Goal: Information Seeking & Learning: Learn about a topic

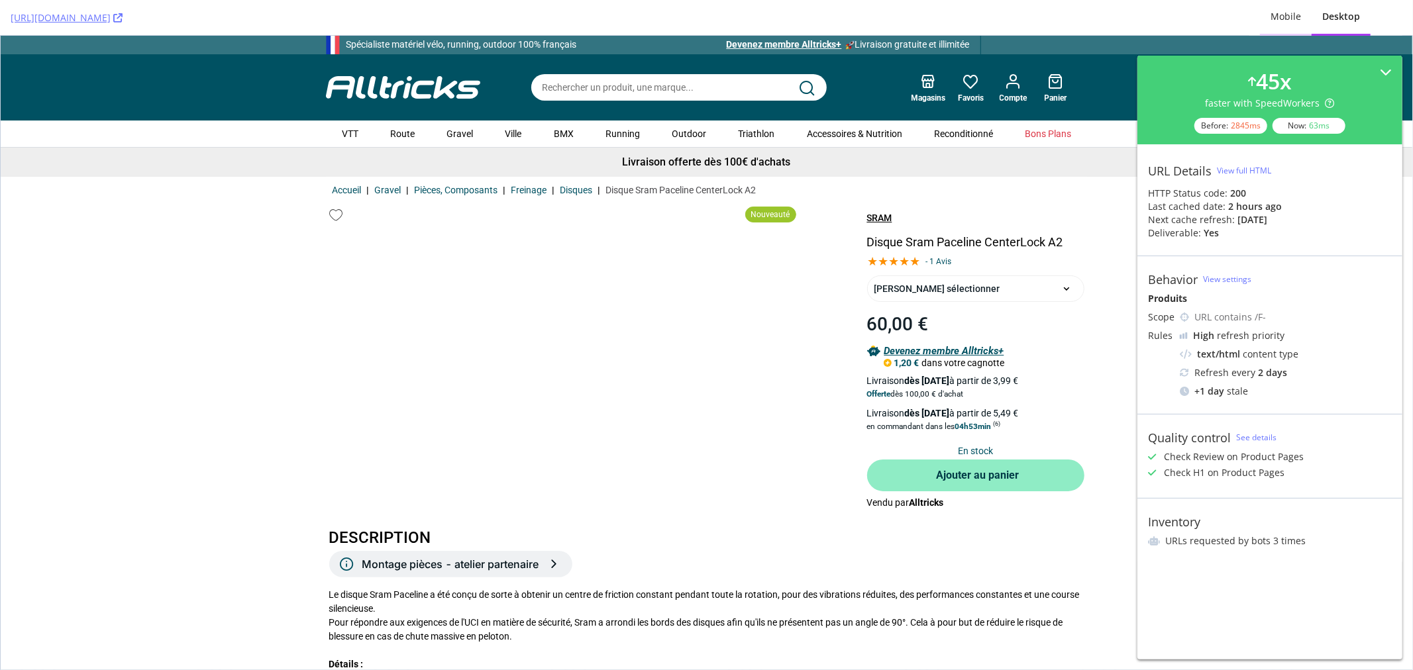
click at [1297, 17] on div "Mobile" at bounding box center [1285, 16] width 30 height 13
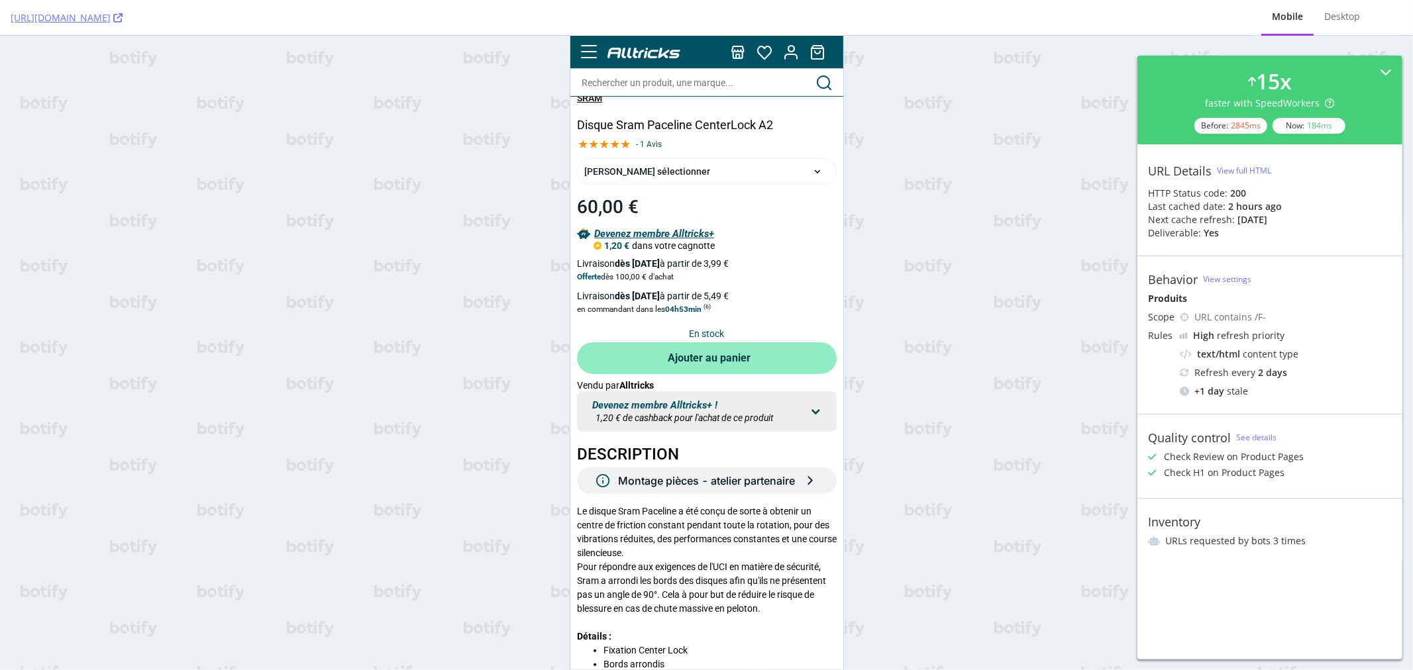
scroll to position [74, 0]
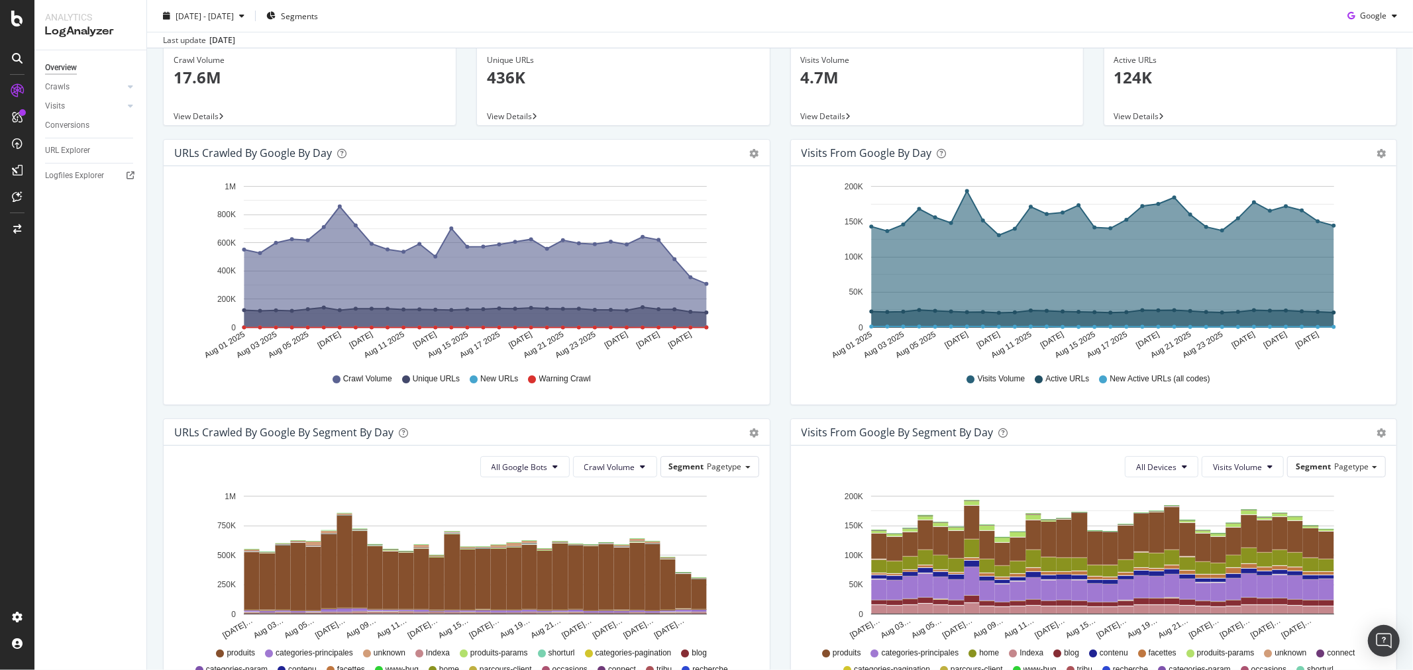
scroll to position [147, 0]
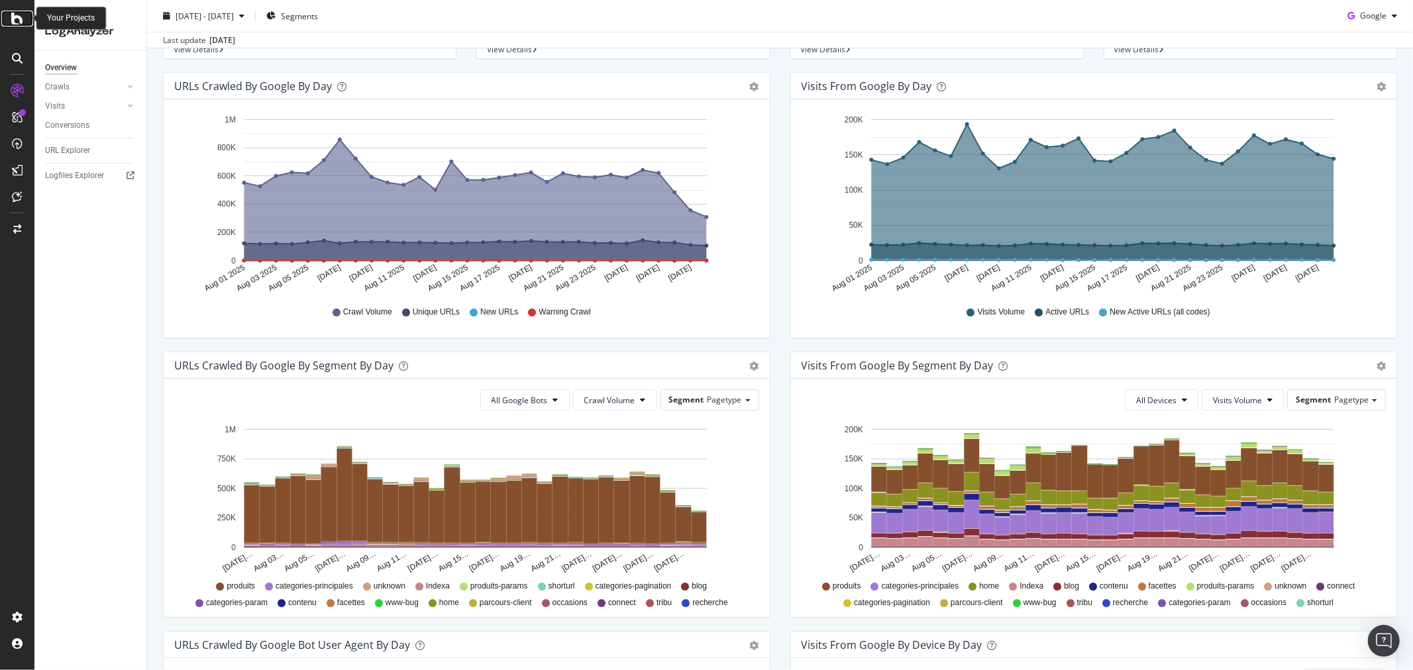
click at [19, 14] on icon at bounding box center [17, 19] width 12 height 16
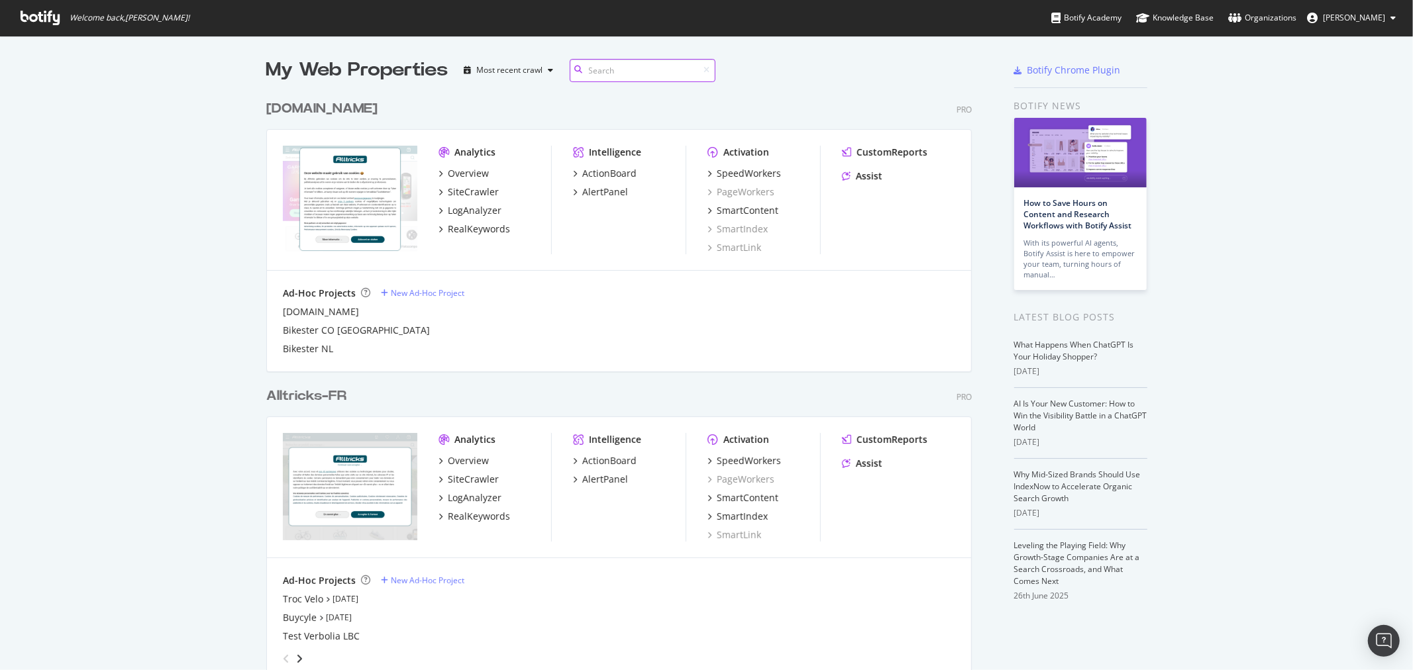
scroll to position [294, 0]
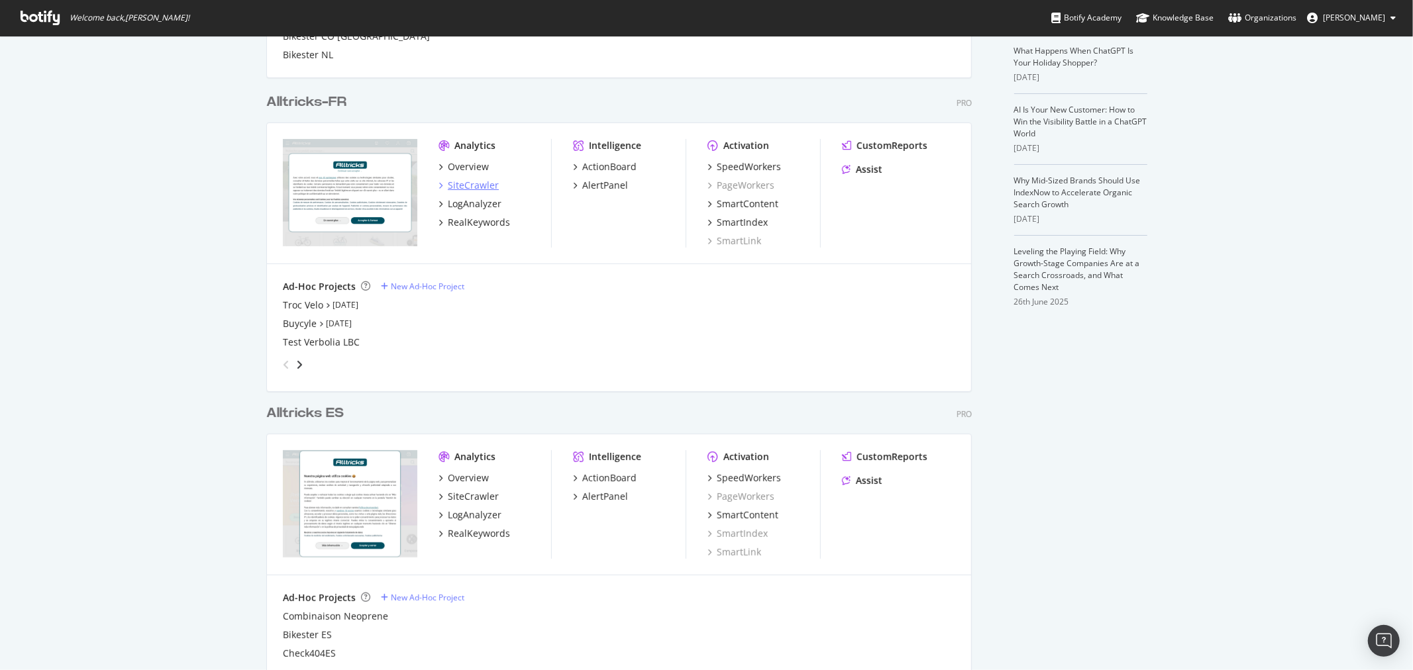
click at [473, 180] on div "SiteCrawler" at bounding box center [473, 185] width 51 height 13
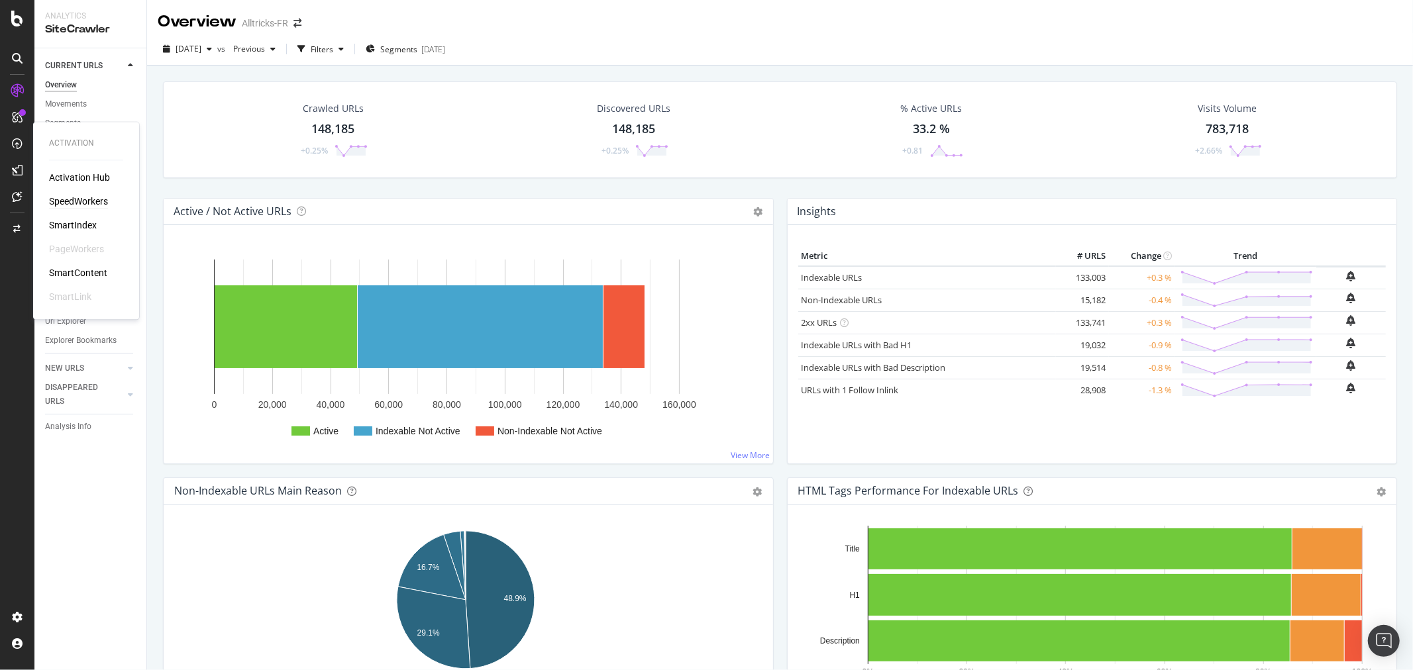
click at [98, 200] on div "SpeedWorkers" at bounding box center [78, 201] width 59 height 13
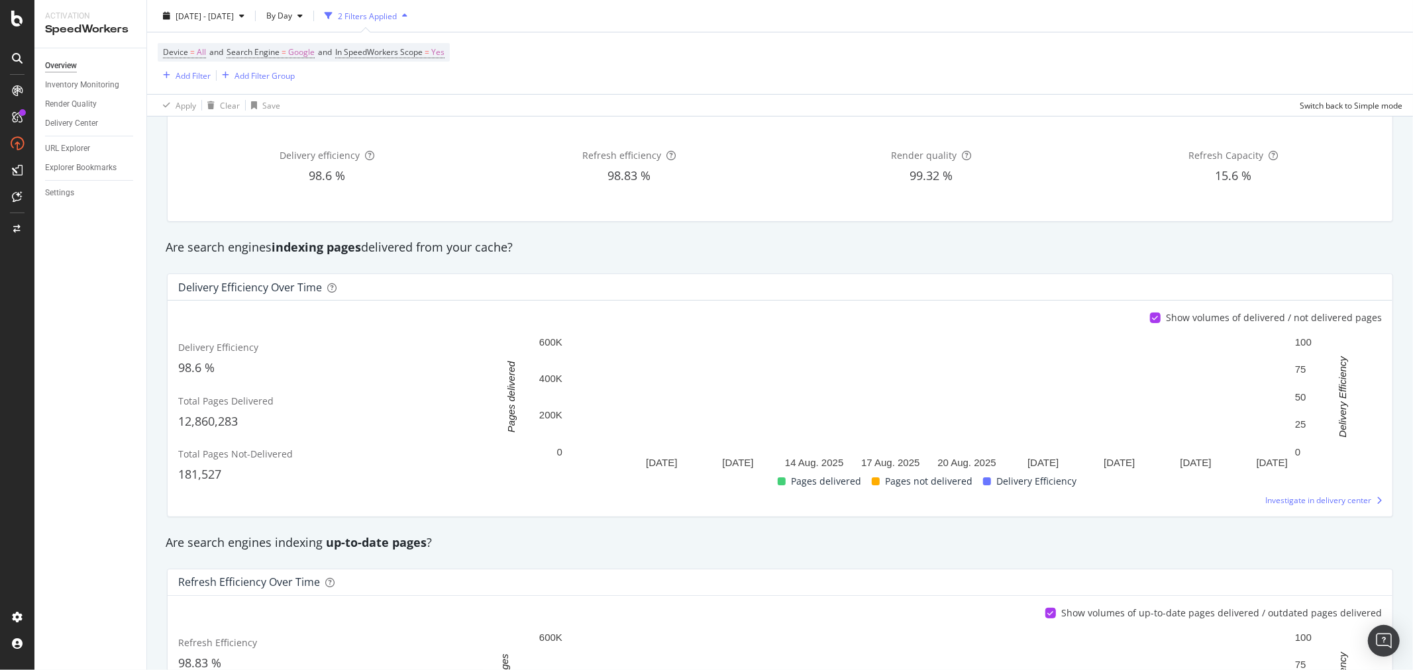
scroll to position [74, 0]
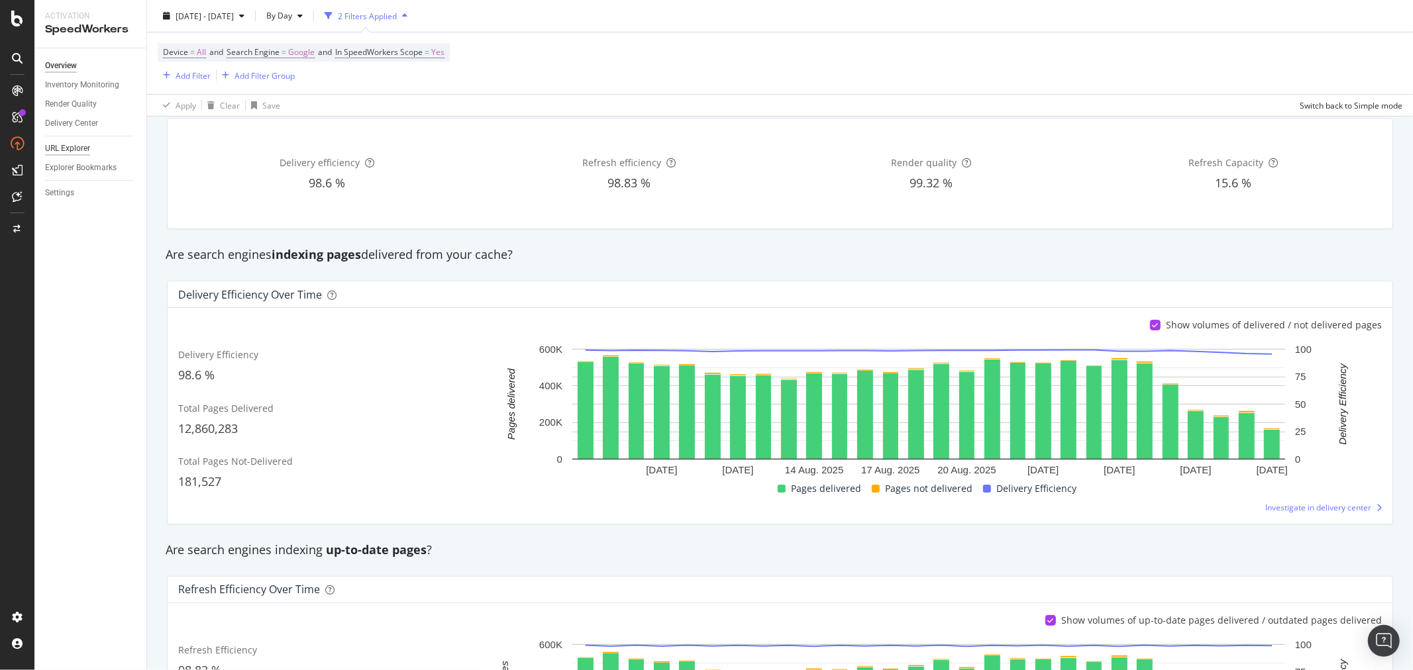
drag, startPoint x: 60, startPoint y: 146, endPoint x: 76, endPoint y: 149, distance: 15.6
click at [60, 146] on div "URL Explorer" at bounding box center [67, 149] width 45 height 14
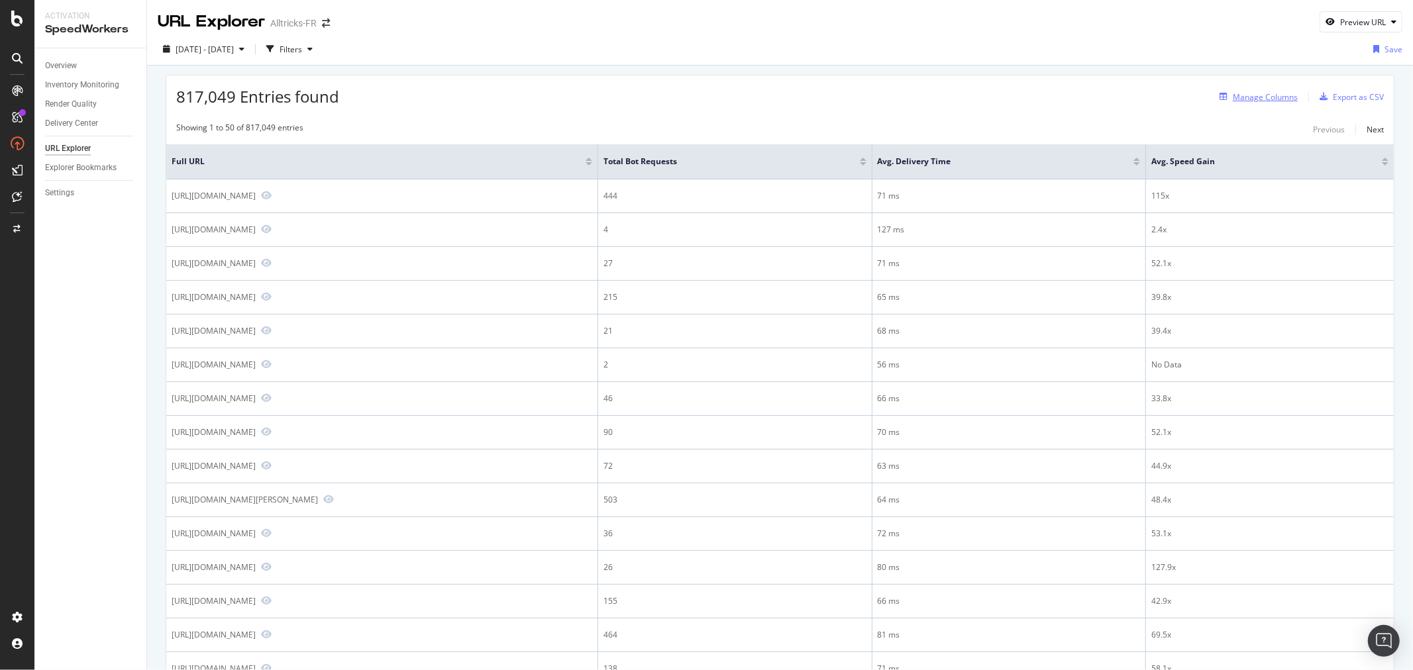
click at [1257, 97] on div "Manage Columns" at bounding box center [1265, 96] width 65 height 11
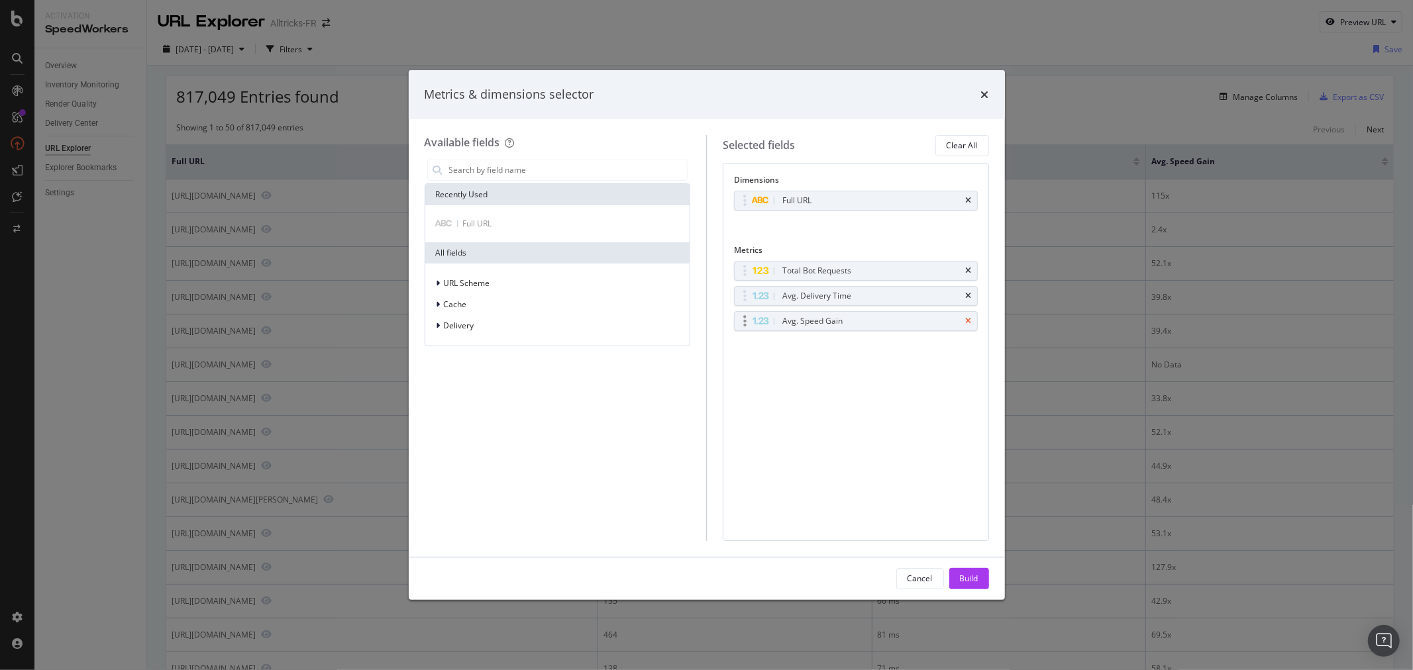
click at [966, 319] on icon "times" at bounding box center [969, 321] width 6 height 8
click at [966, 299] on icon "times" at bounding box center [969, 296] width 6 height 8
click at [491, 171] on input "modal" at bounding box center [568, 170] width 240 height 20
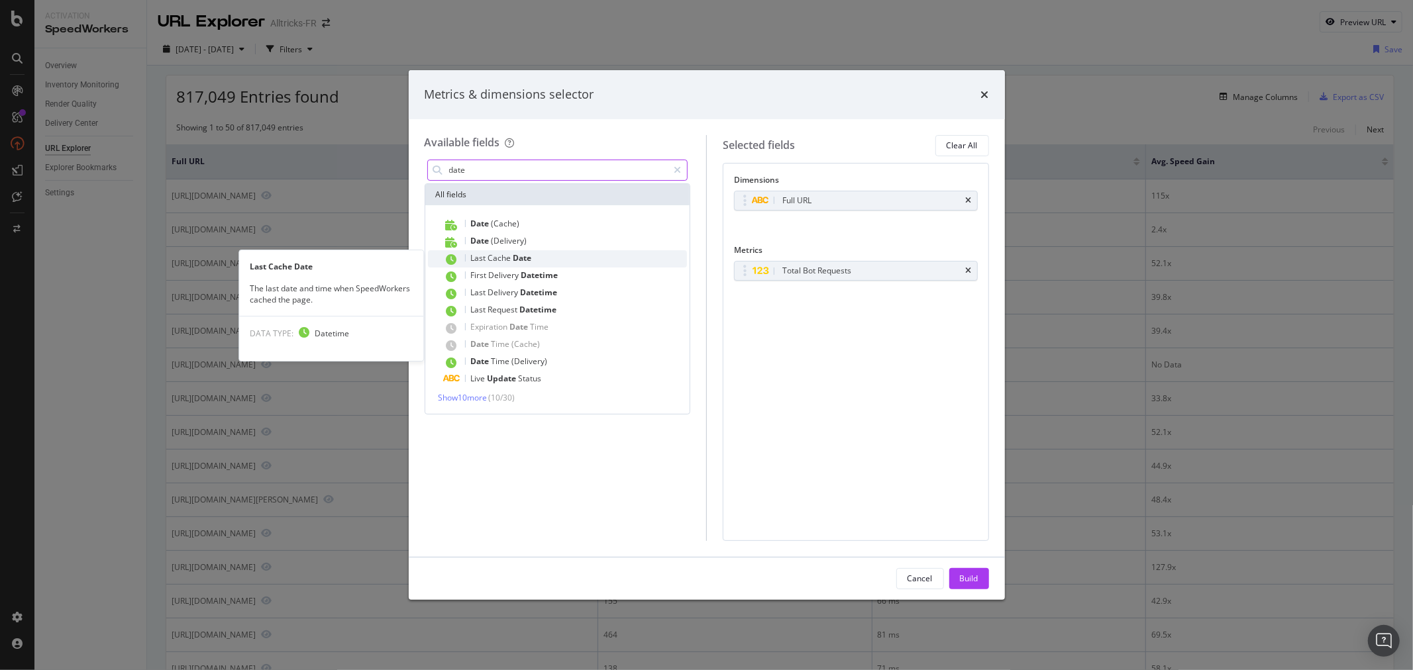
type input "date"
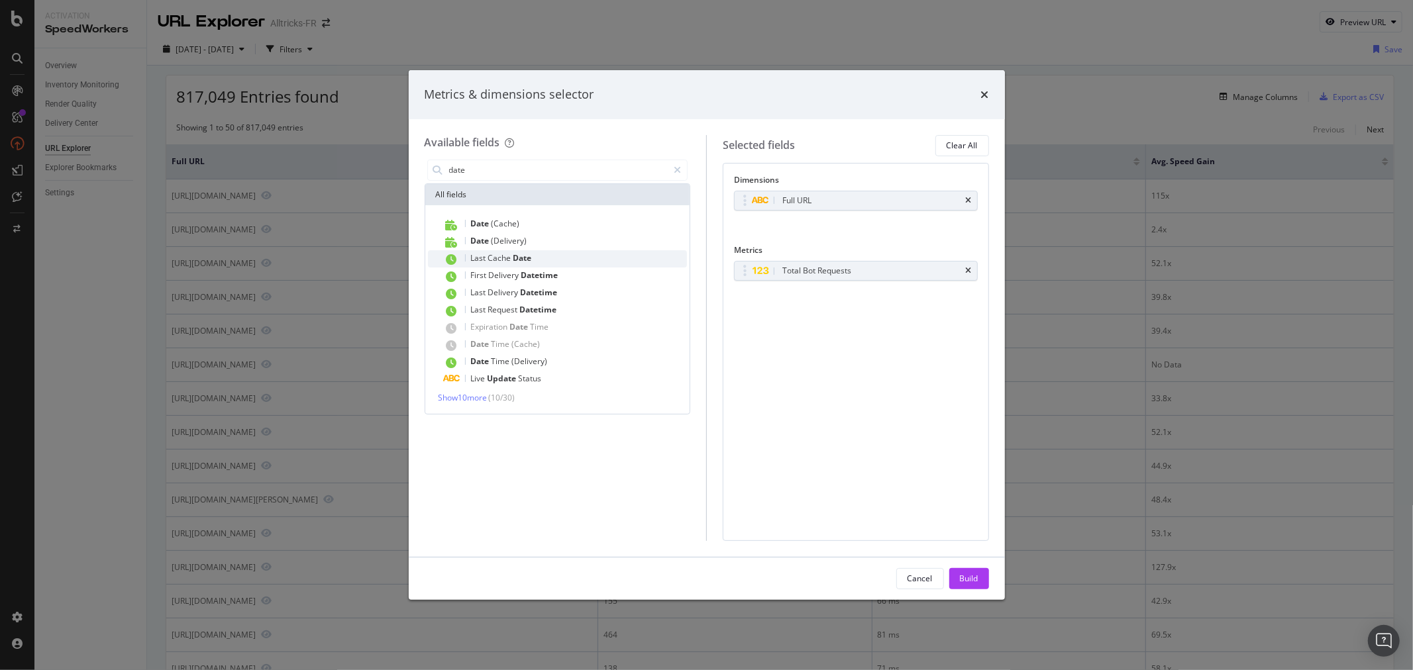
click at [524, 254] on span "Date" at bounding box center [522, 257] width 19 height 11
click at [976, 579] on div "Build" at bounding box center [969, 578] width 19 height 11
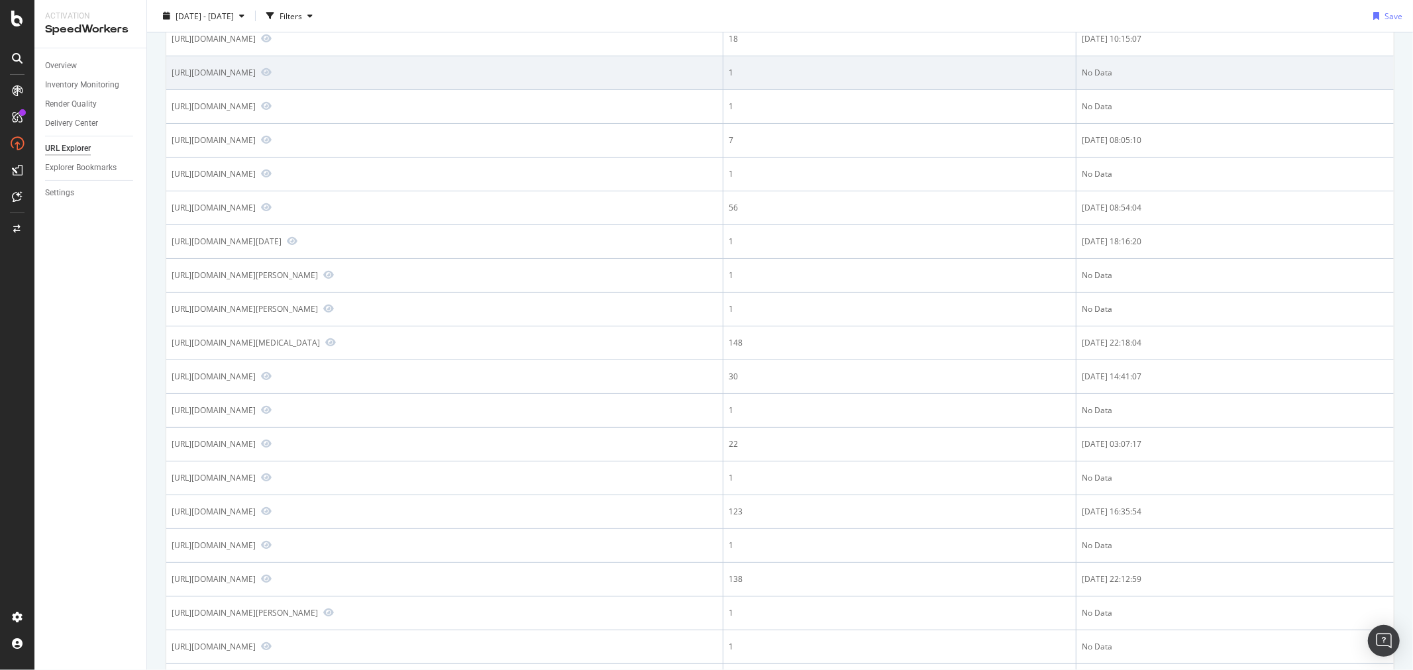
scroll to position [74, 0]
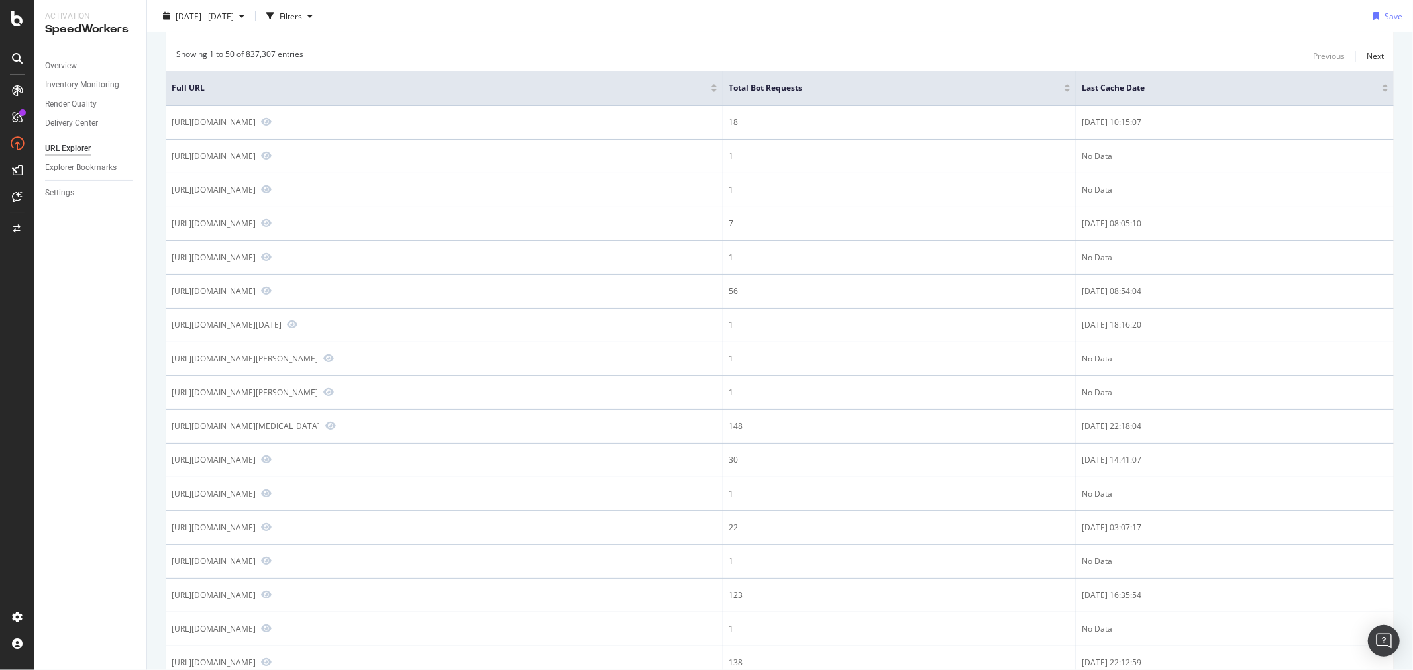
click at [1382, 90] on div at bounding box center [1385, 90] width 7 height 3
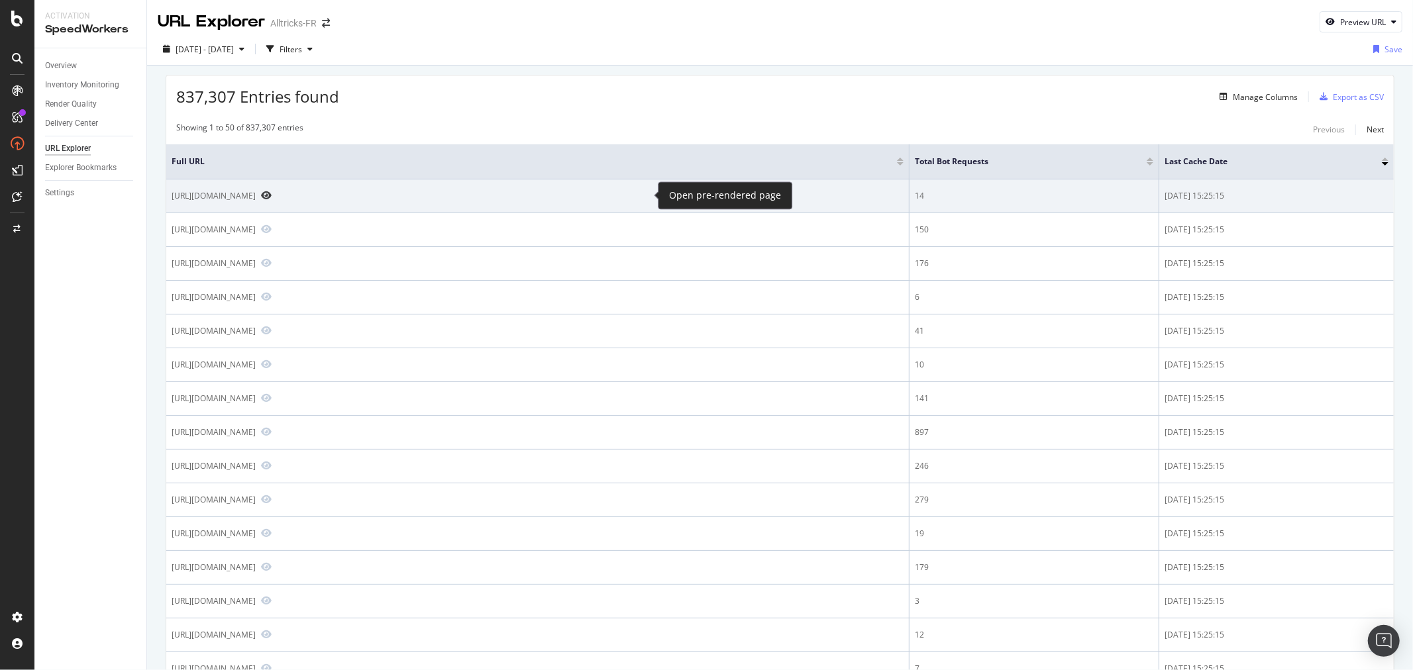
click at [272, 196] on icon "Preview https://www.alltricks.fr/F-11941-roues-vtt/P-2551423-roue_vtt_gurpil_sl…" at bounding box center [266, 195] width 11 height 9
drag, startPoint x: 167, startPoint y: 189, endPoint x: 639, endPoint y: 194, distance: 472.3
click at [639, 194] on td "https://www.alltricks.fr/F-11941-roues-vtt/P-2551423-roue_vtt_gurpil_sl23_29___…" at bounding box center [537, 197] width 743 height 34
copy div "https://www.alltricks.fr/F-11941-roues-vtt/P-2551423-roue_vtt_gurpil_sl23_29___…"
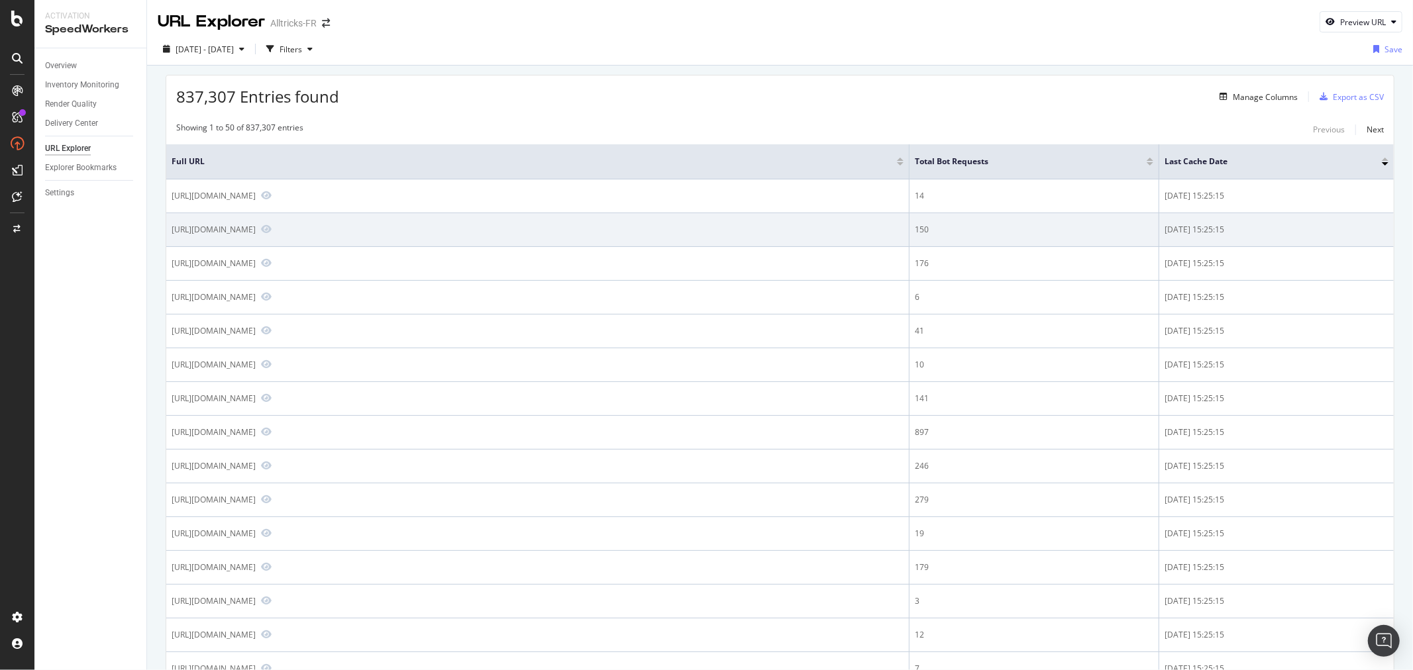
click at [206, 231] on div "https://www.alltricks.fr/F-41489-gants/P-2617793-moufles_en_polaire_the_north_f…" at bounding box center [214, 229] width 84 height 11
copy div "https://www.alltricks.fr/F-41489-gants/P-2617793-moufles_en_polaire_the_north_f…"
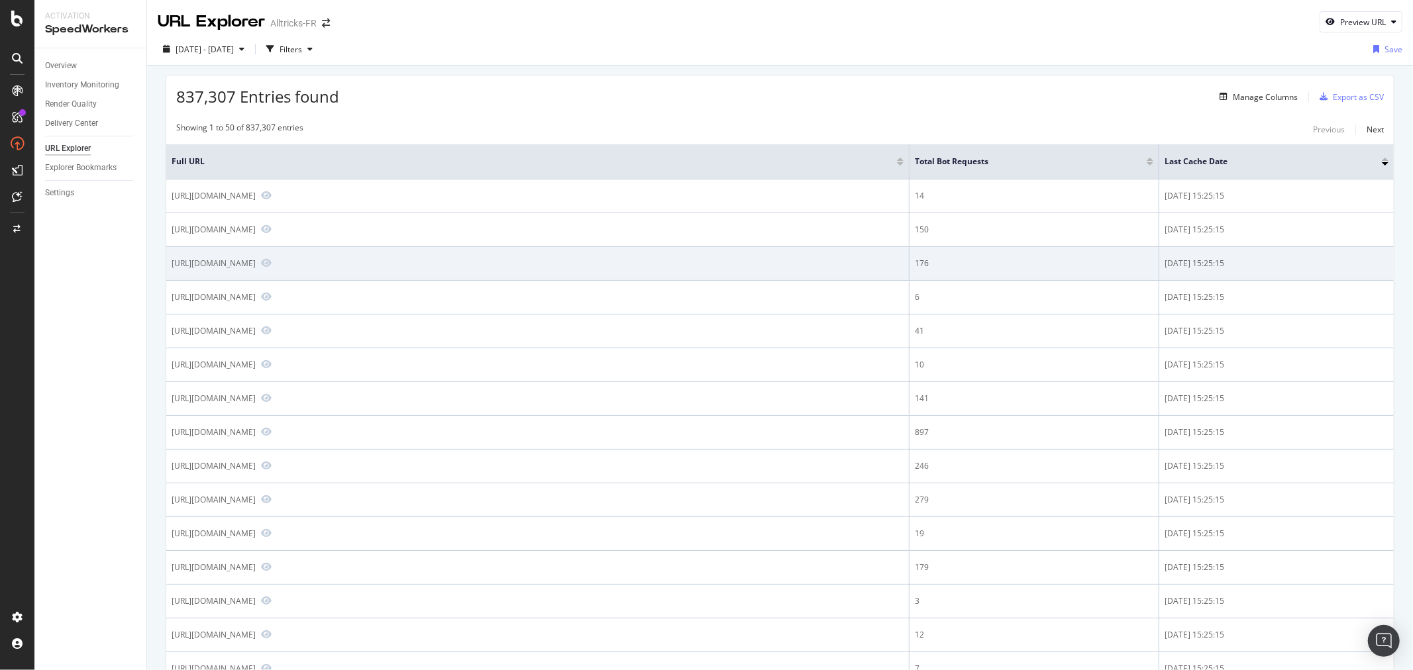
click at [256, 258] on div "https://www.alltricks.fr/F-32734-bonneterie-_-manchettes-_-jambieres/P-2943207-…" at bounding box center [214, 263] width 84 height 11
copy div "https://www.alltricks.fr/F-32734-bonneterie-_-manchettes-_-jambieres/P-2943207-…"
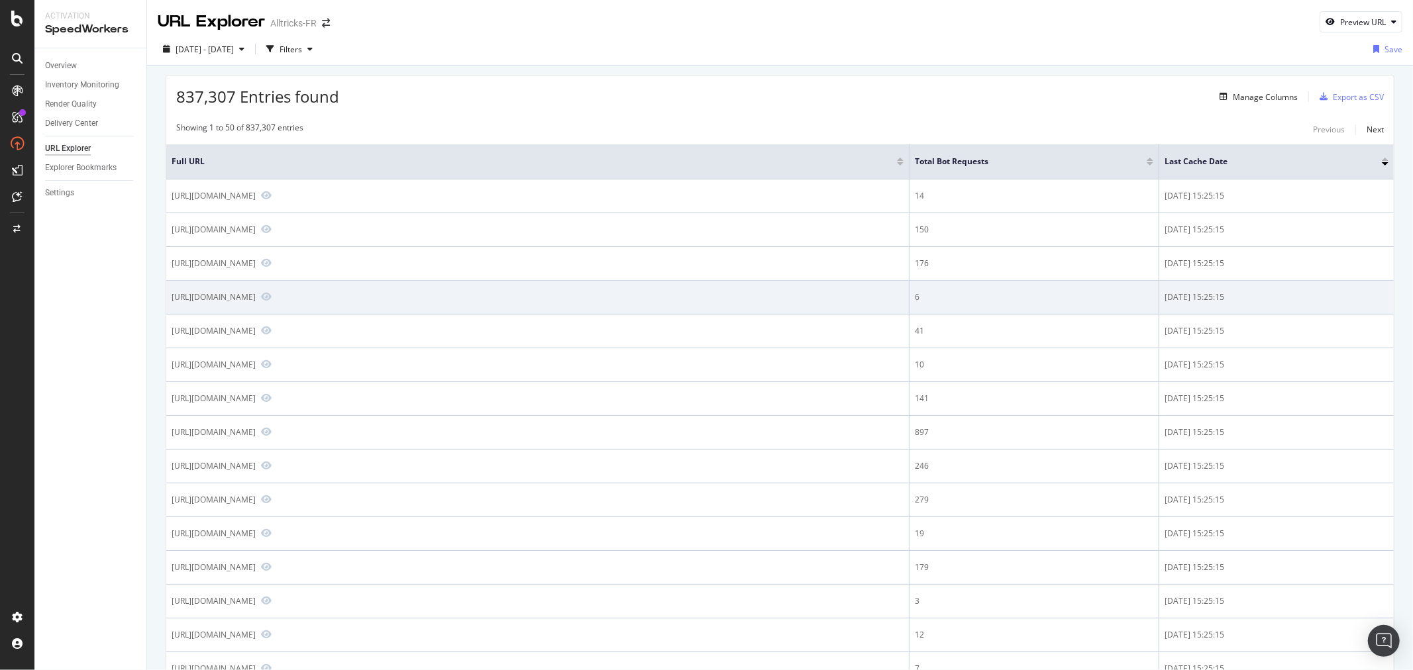
click at [256, 301] on div "https://www.alltricks.fr/F-899492-gymnastique-_-pilates/P-1955643-elastique_fit…" at bounding box center [214, 296] width 84 height 11
copy div "https://www.alltricks.fr/F-899492-gymnastique-_-pilates/P-1955643-elastique_fit…"
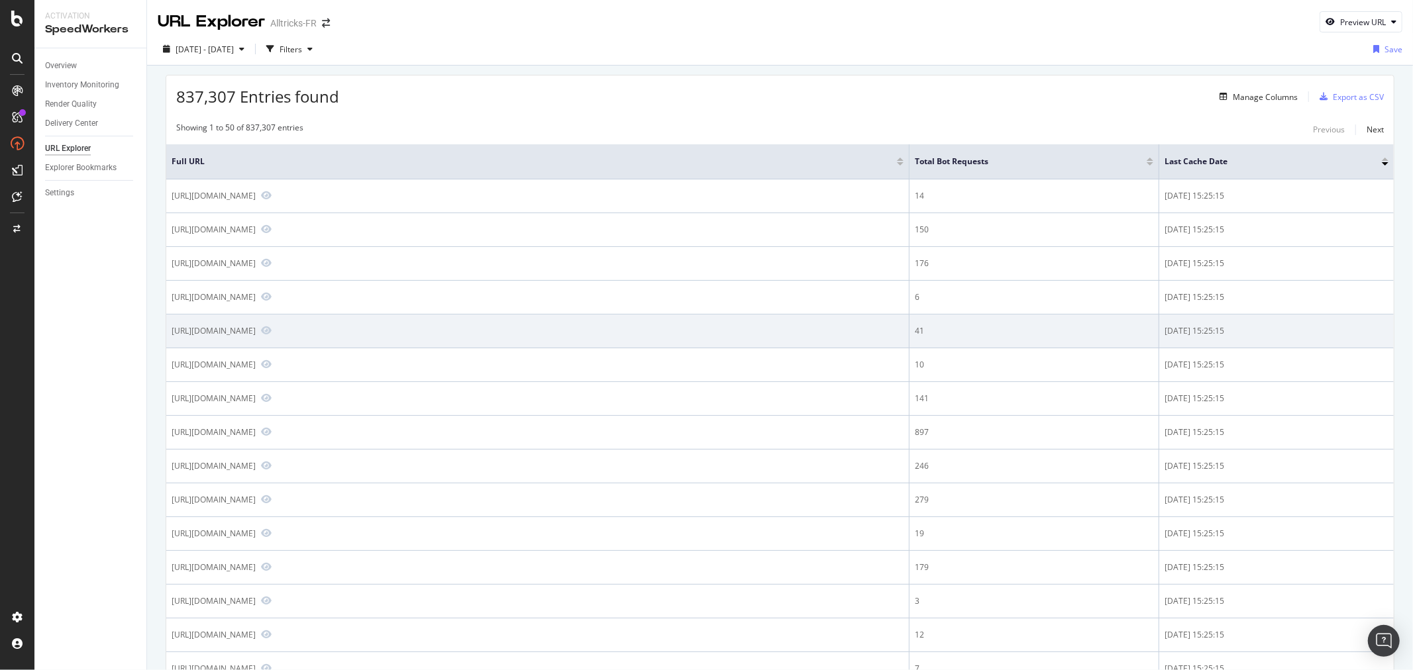
click at [256, 335] on div "https://www.alltricks.fr/F-162543-pedaliers-bmx/P-2204550-pedalier_bmx_sinz_mx3…" at bounding box center [214, 330] width 84 height 11
copy div "https://www.alltricks.fr/F-162543-pedaliers-bmx/P-2204550-pedalier_bmx_sinz_mx3…"
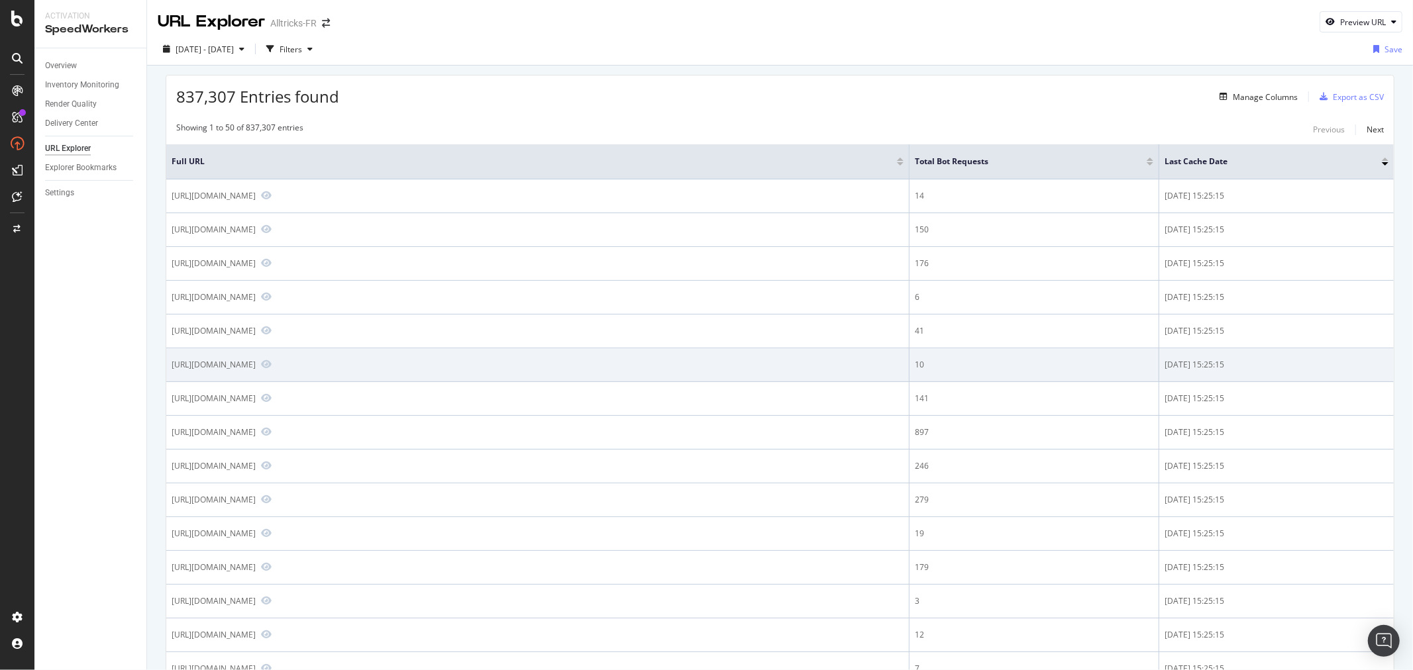
click at [256, 362] on div "https://www.alltricks.fr/F-183706-pneus-route/P-160261-pneu_route_continental_s…" at bounding box center [214, 364] width 84 height 11
copy div "https://www.alltricks.fr/F-183706-pneus-route/P-160261-pneu_route_continental_s…"
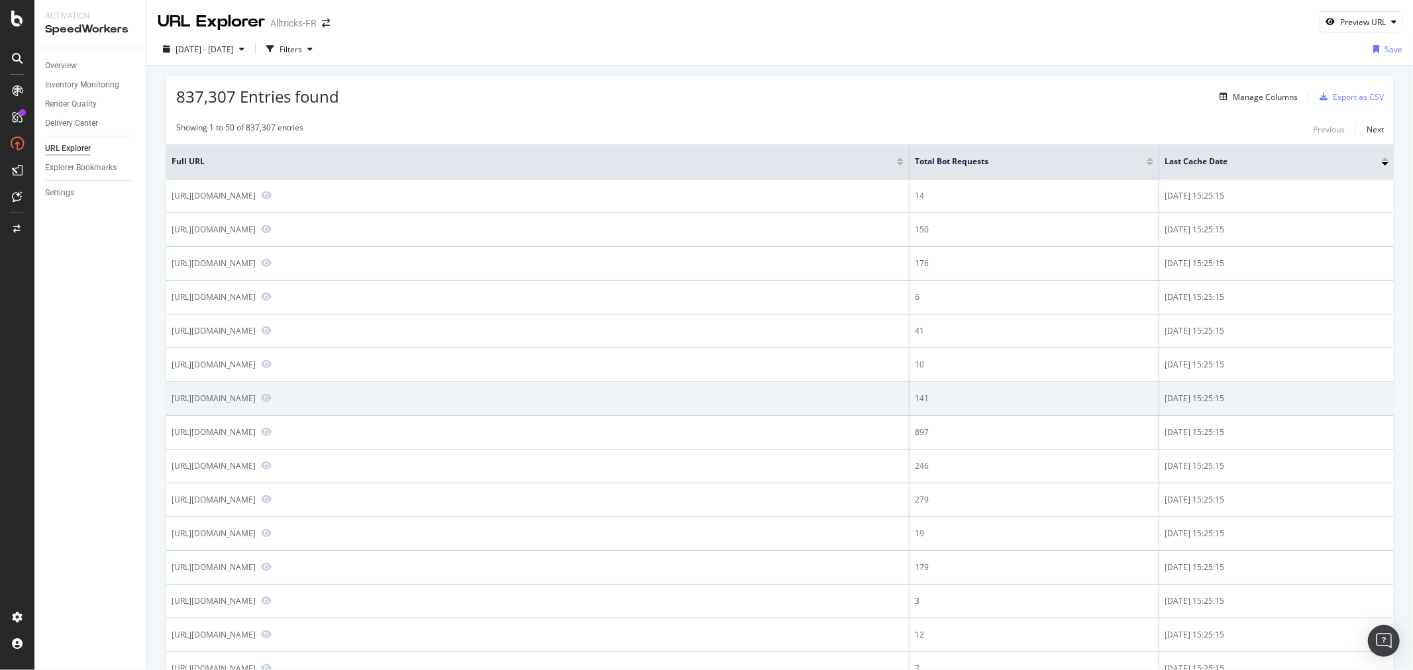
click at [256, 401] on div "https://www.alltricks.fr/F-11906-bidons/P-3094928-bidon_camelbak_podium_deep_fe…" at bounding box center [214, 398] width 84 height 11
copy div "https://www.alltricks.fr/F-11906-bidons/P-3094928-bidon_camelbak_podium_deep_fe…"
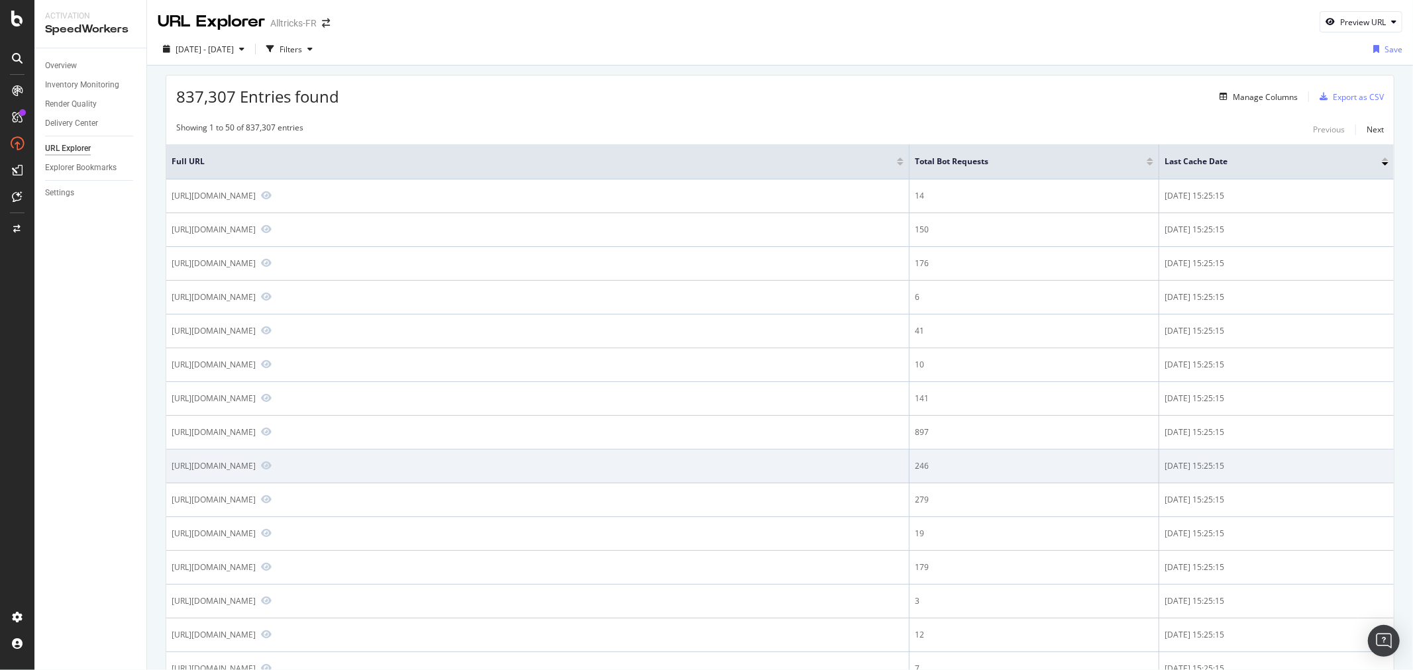
click at [256, 470] on div "https://www.alltricks.fr/F-32744-textile-hauts/P-2776577-t_shirt_femme_salewa_p…" at bounding box center [214, 465] width 84 height 11
copy div "https://www.alltricks.fr/F-32744-textile-hauts/P-2776577-t_shirt_femme_salewa_p…"
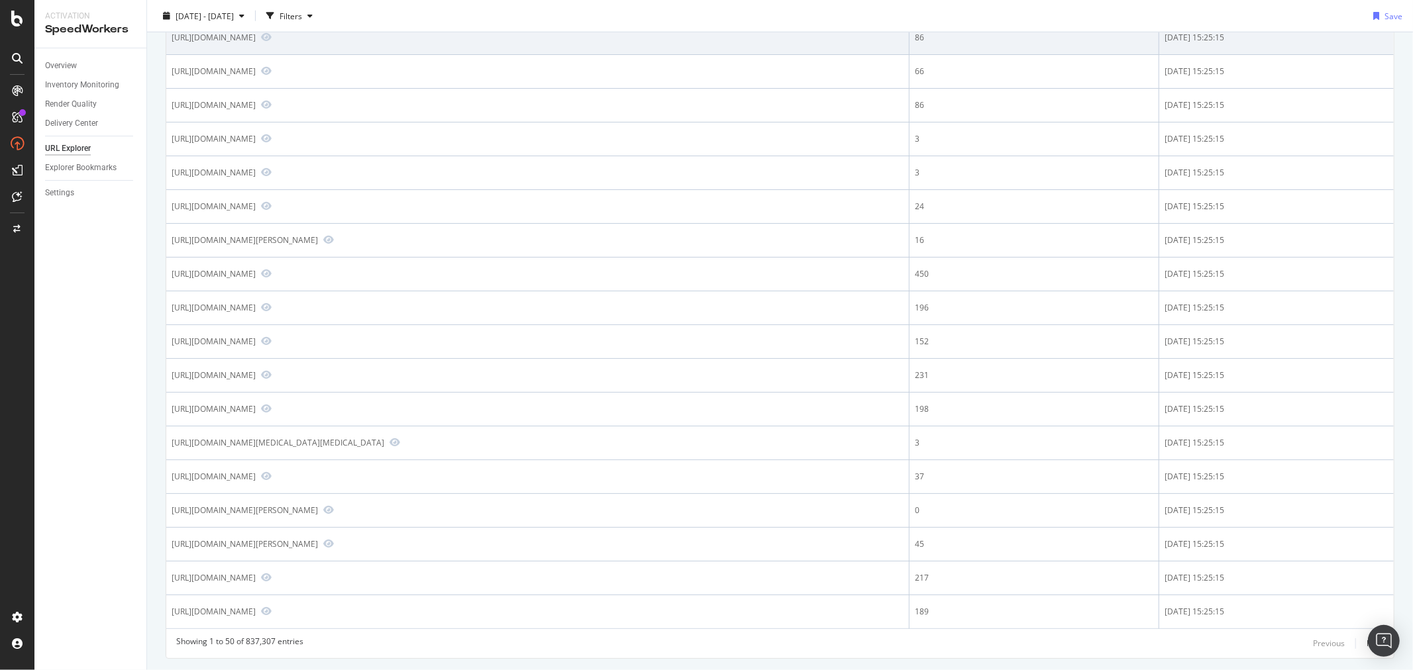
scroll to position [1251, 0]
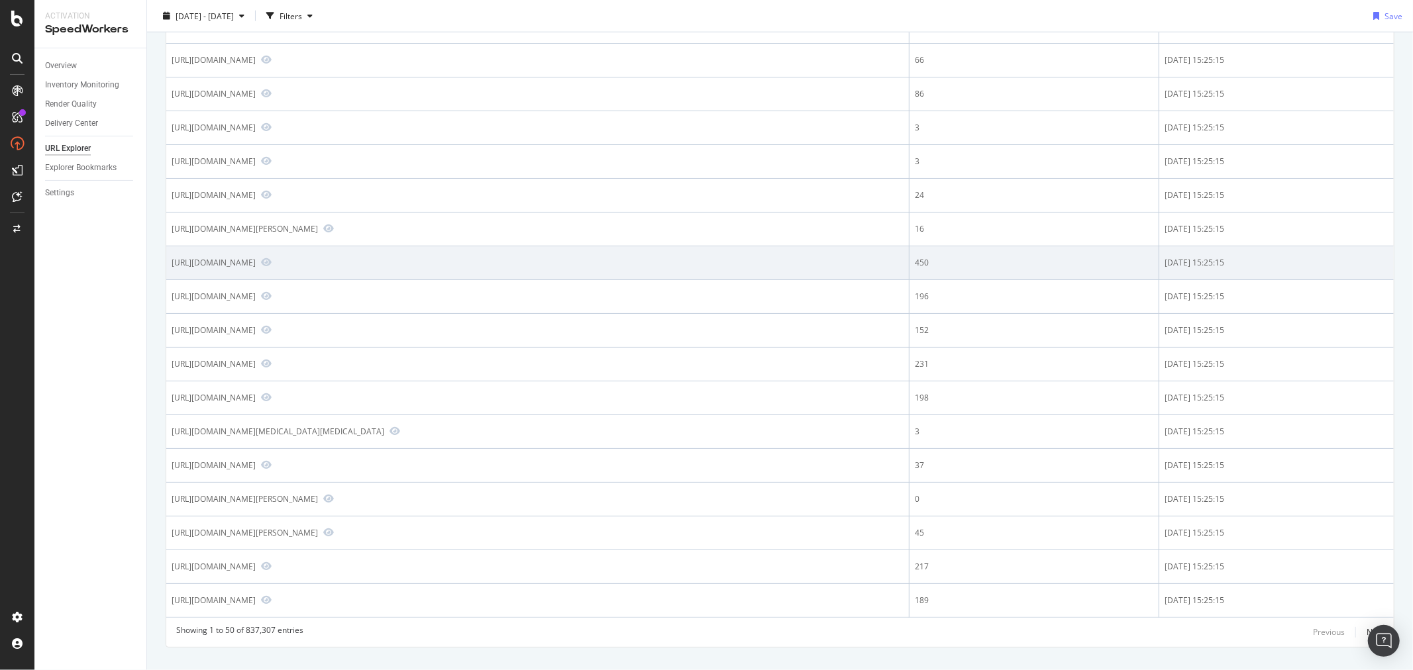
click at [256, 268] on div "https://www.alltricks.fr/F-32738-chambres-a-air/P-2496372-chambre_a_air_allegee…" at bounding box center [214, 262] width 84 height 11
copy div "https://www.alltricks.fr/F-32738-chambres-a-air/P-2496372-chambre_a_air_allegee…"
click at [272, 267] on icon "Preview https://www.alltricks.fr/F-32738-chambres-a-air/P-2496372-chambre_a_air…" at bounding box center [266, 262] width 11 height 9
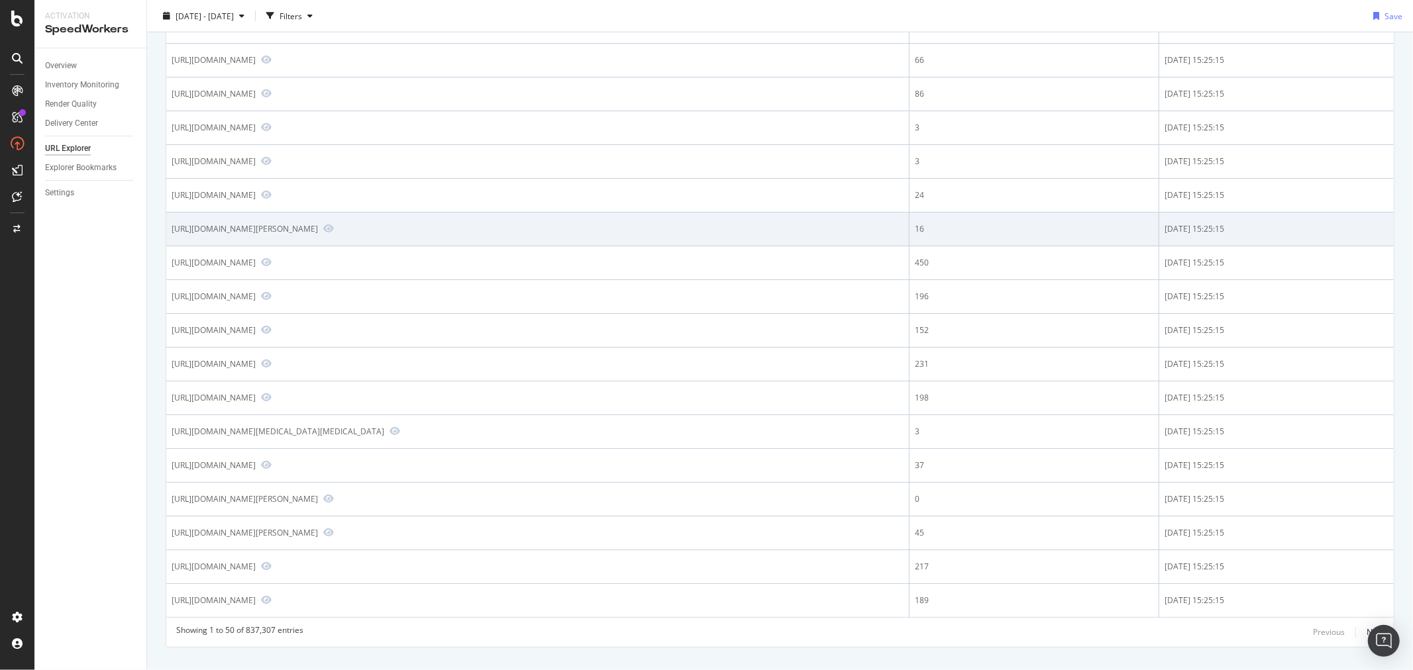
click at [442, 235] on td "https://www.alltricks.fr/F-11934-plaquettes-de-frein/P-1480093-paire_de_plaquet…" at bounding box center [537, 230] width 743 height 34
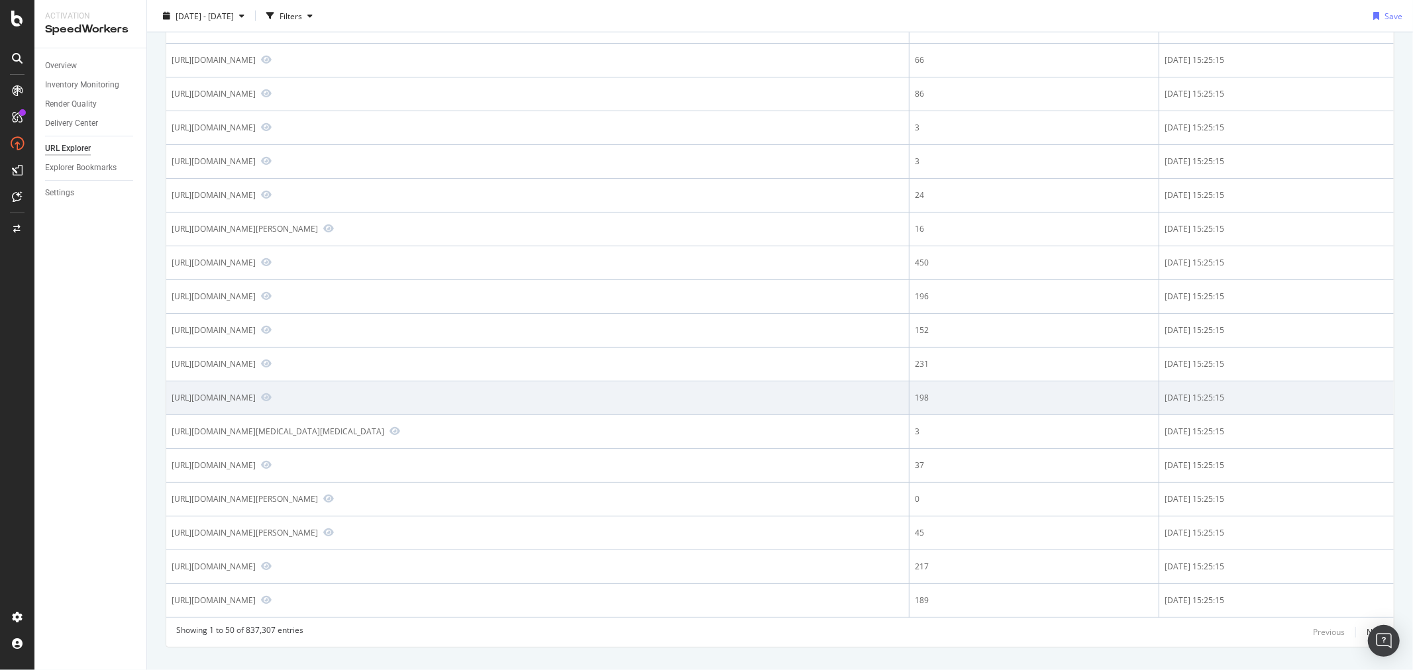
click at [256, 403] on div "[URL][DOMAIN_NAME]" at bounding box center [214, 397] width 84 height 11
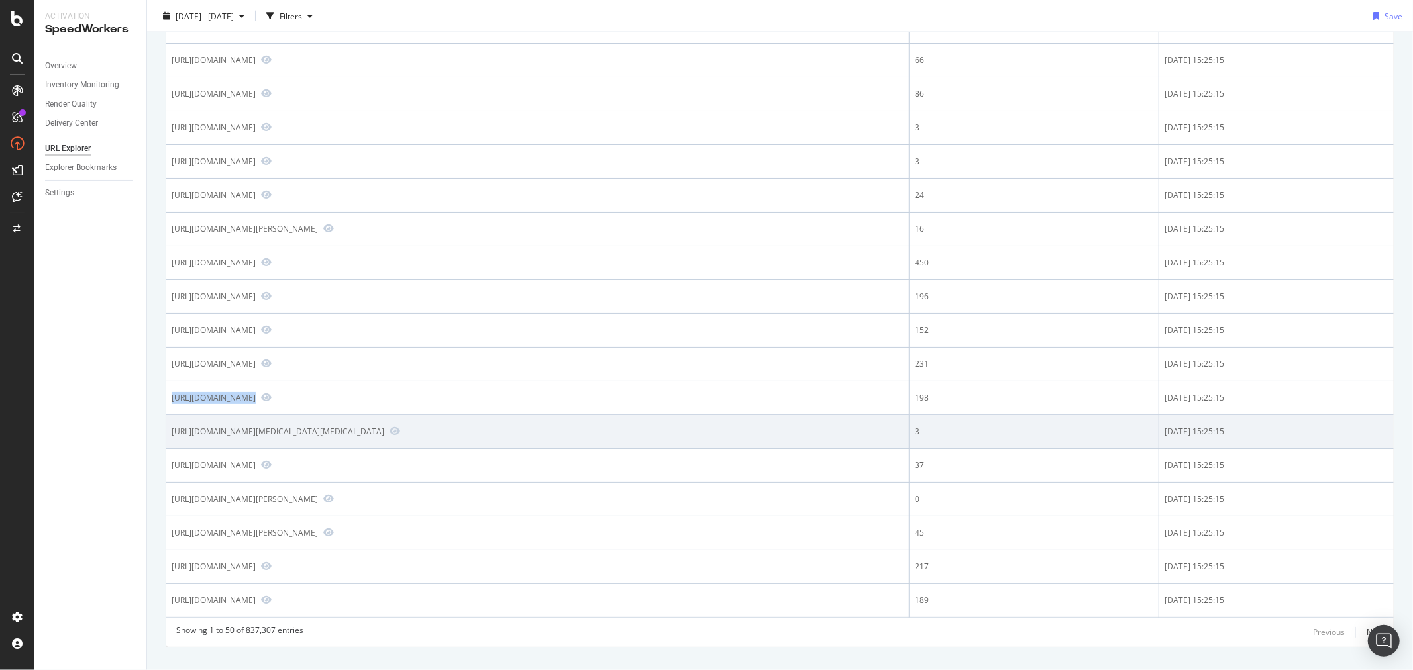
copy div "[URL][DOMAIN_NAME]"
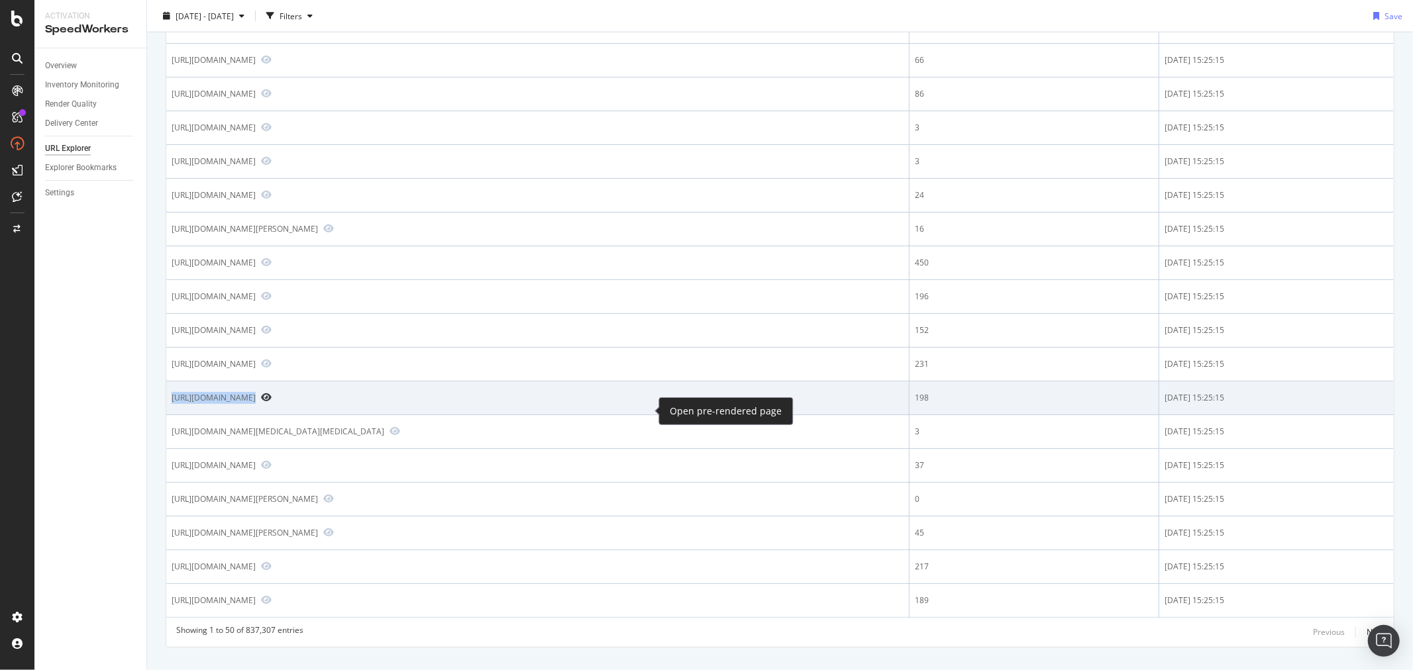
click at [272, 402] on icon "Preview https://www.alltricks.fr/F-303517-couchage--matelas-_-accessoires/P-251…" at bounding box center [266, 397] width 11 height 9
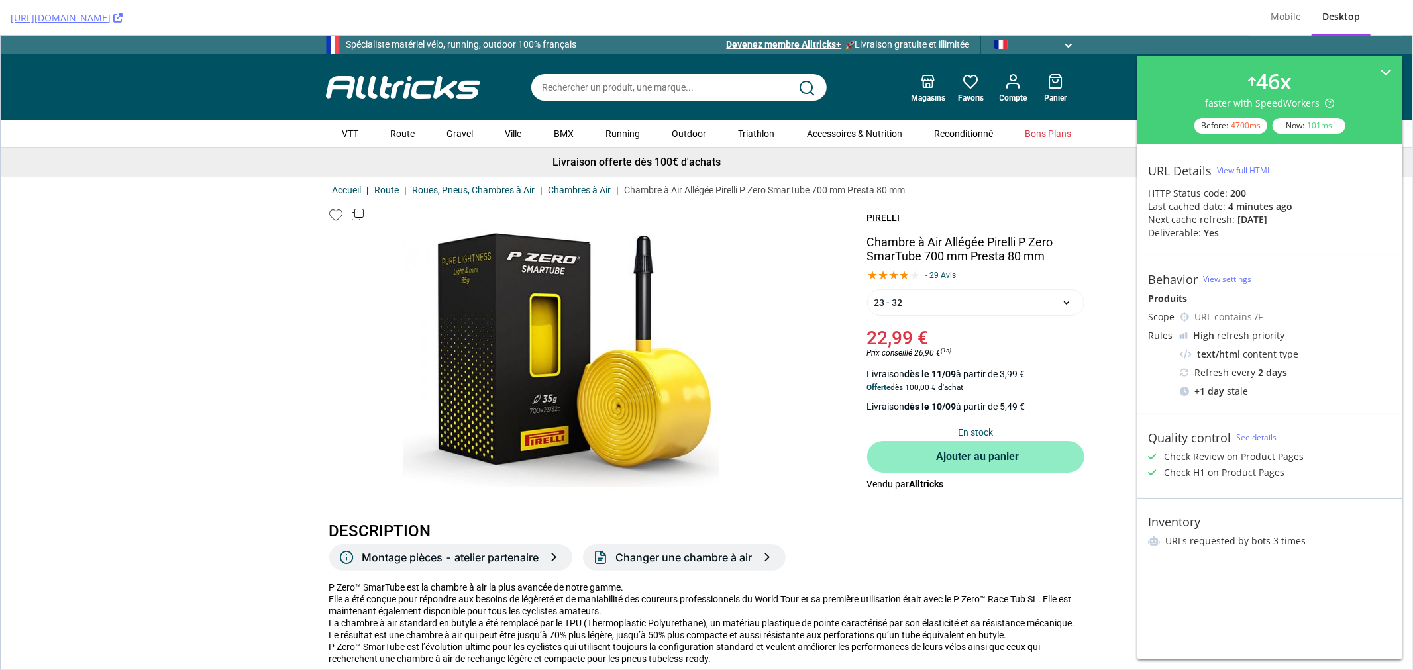
click at [496, 348] on img at bounding box center [560, 360] width 331 height 270
click at [681, 328] on img at bounding box center [560, 360] width 331 height 270
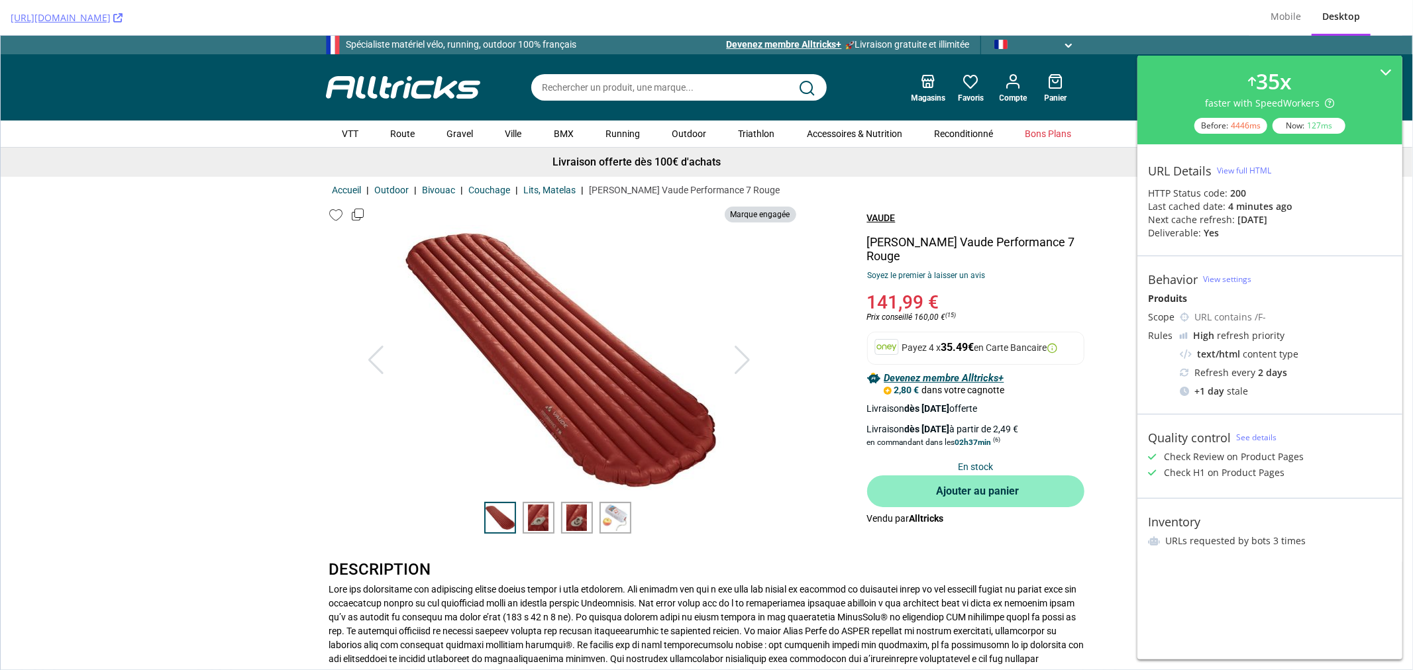
click at [531, 507] on div at bounding box center [539, 517] width 32 height 32
click at [535, 512] on div at bounding box center [539, 517] width 32 height 32
click at [535, 513] on div at bounding box center [539, 517] width 32 height 32
click at [561, 516] on div at bounding box center [577, 517] width 32 height 32
click at [584, 513] on div at bounding box center [577, 517] width 32 height 32
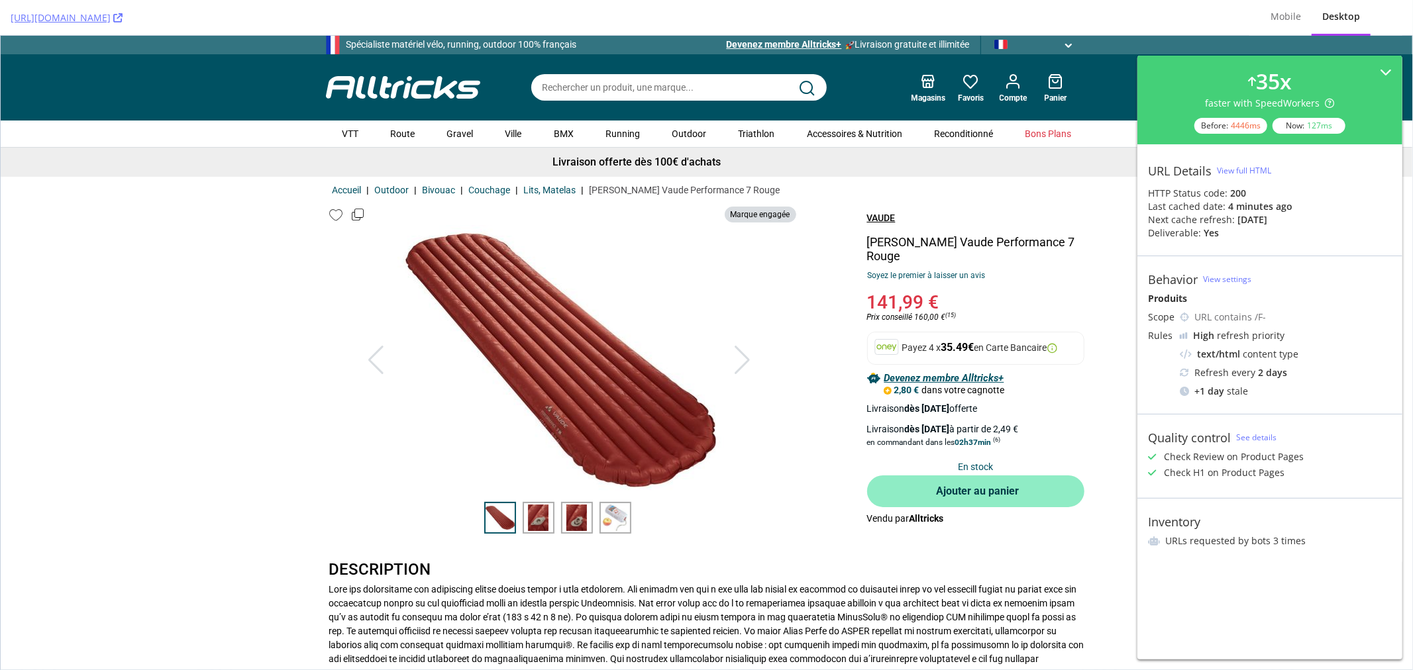
click at [606, 512] on div at bounding box center [615, 517] width 32 height 32
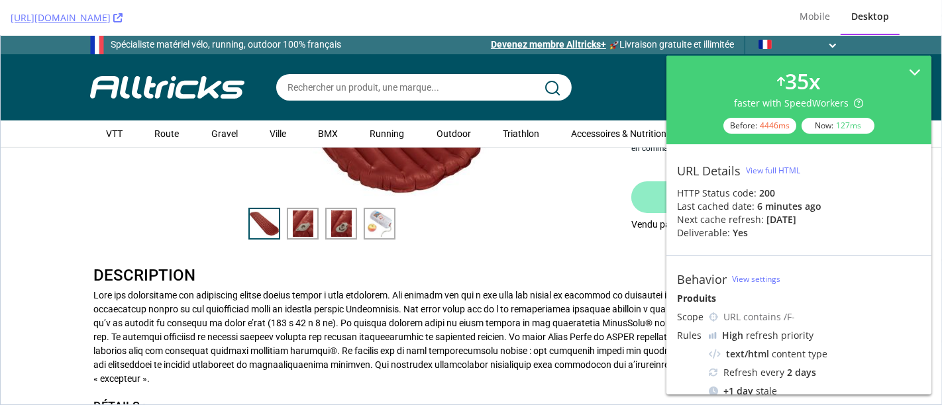
scroll to position [294, 0]
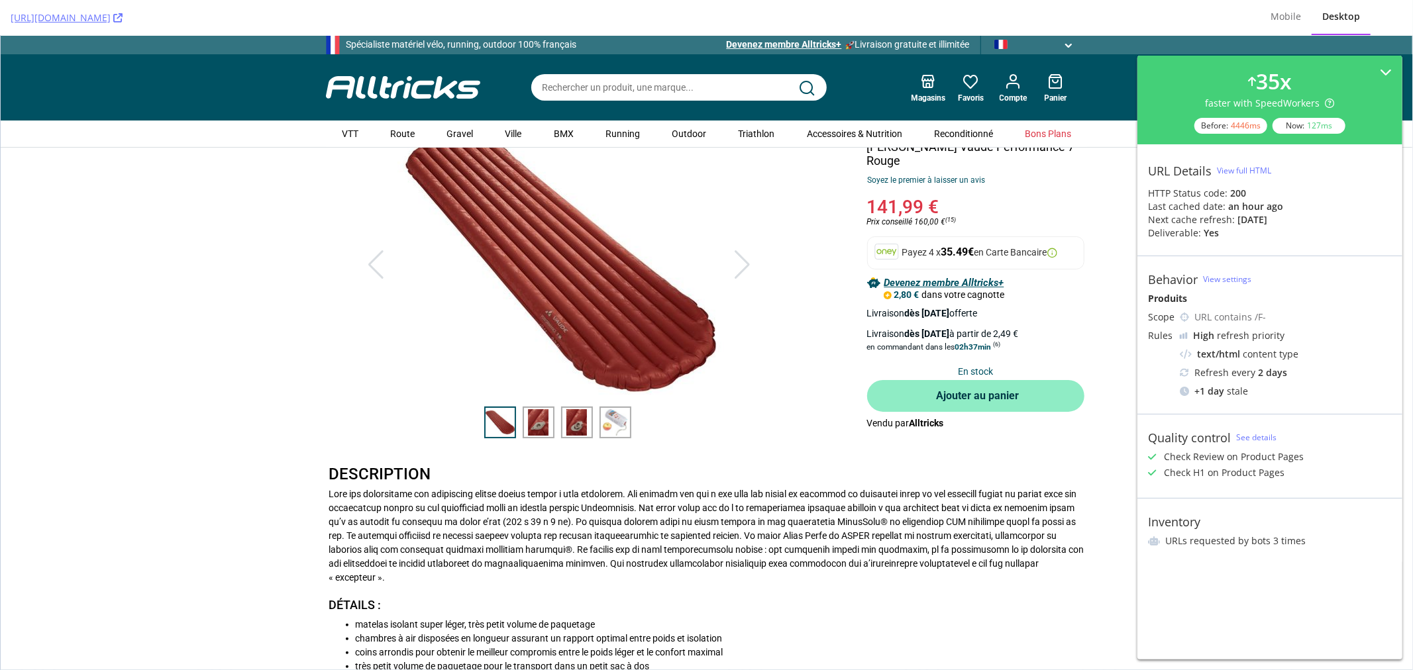
scroll to position [74, 0]
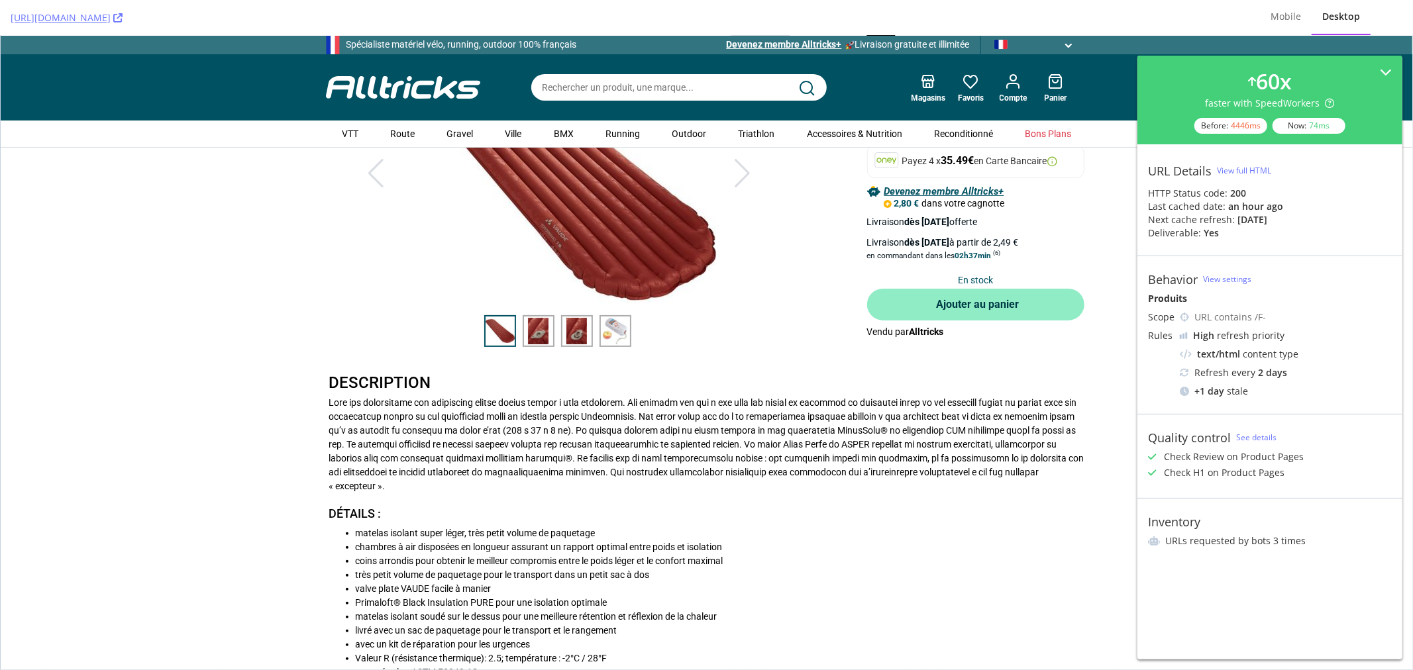
scroll to position [294, 0]
